Goal: Task Accomplishment & Management: Manage account settings

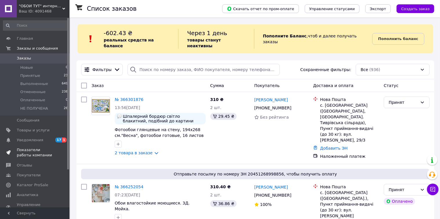
click at [30, 150] on span "Показатели работы компании" at bounding box center [35, 152] width 37 height 10
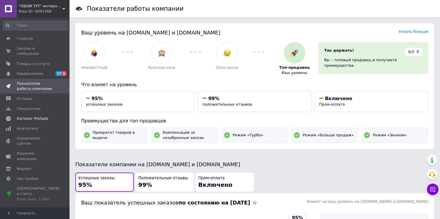
click at [22, 116] on span "Каталог ProSale" at bounding box center [32, 118] width 31 height 5
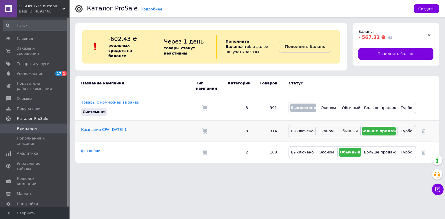
click at [352, 129] on span "Обычный" at bounding box center [349, 131] width 18 height 4
click at [38, 71] on span "Уведомления" at bounding box center [30, 73] width 26 height 5
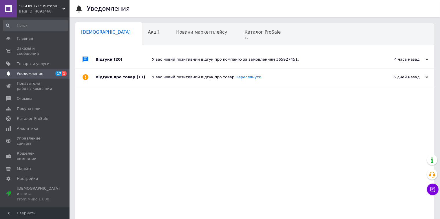
click at [64, 7] on icon at bounding box center [63, 8] width 3 height 3
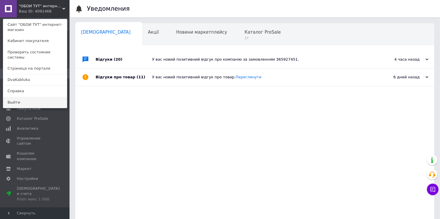
click at [22, 97] on link "Выйти" at bounding box center [35, 102] width 64 height 11
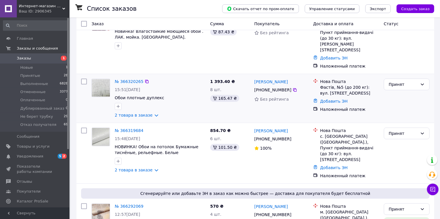
scroll to position [87, 0]
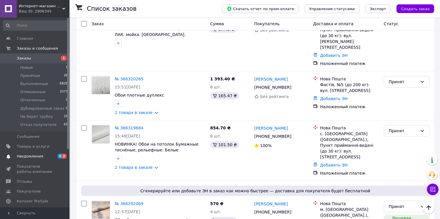
click at [22, 157] on span "Уведомления" at bounding box center [30, 156] width 26 height 5
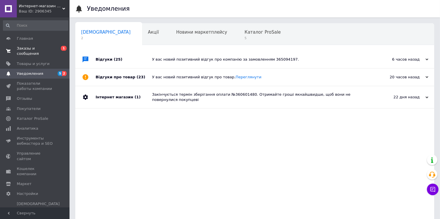
click at [36, 49] on span "Заказы и сообщения" at bounding box center [35, 51] width 37 height 10
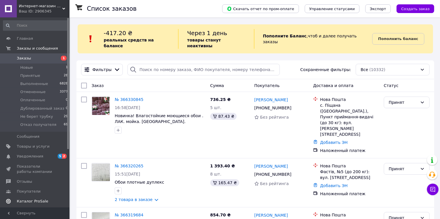
click at [24, 202] on span "Каталог ProSale" at bounding box center [32, 201] width 31 height 5
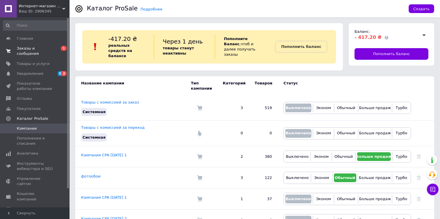
click at [37, 49] on span "Заказы и сообщения" at bounding box center [35, 51] width 37 height 10
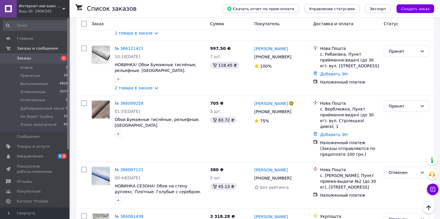
scroll to position [725, 0]
